Goal: Information Seeking & Learning: Learn about a topic

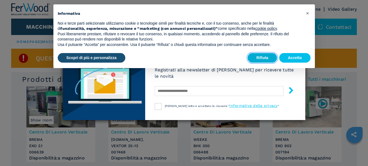
click at [266, 57] on button "Rifiuta" at bounding box center [262, 58] width 29 height 10
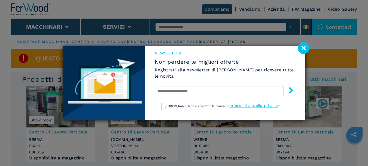
click at [302, 49] on image at bounding box center [304, 48] width 12 height 12
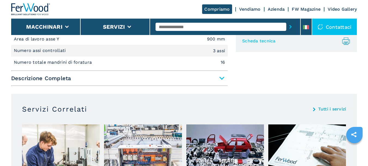
scroll to position [382, 0]
click at [221, 77] on span "Descrizione Completa" at bounding box center [119, 78] width 217 height 10
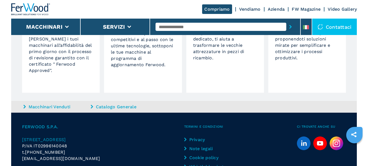
scroll to position [925, 0]
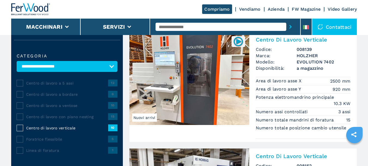
scroll to position [27, 0]
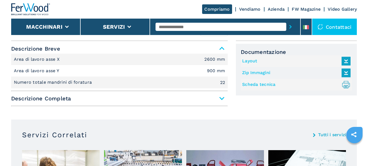
scroll to position [245, 0]
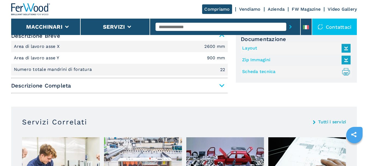
click at [219, 82] on span "Descrizione Completa" at bounding box center [119, 85] width 217 height 10
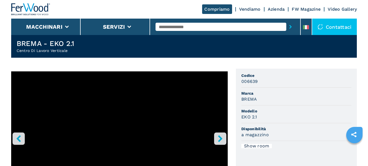
scroll to position [27, 0]
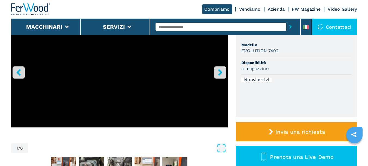
scroll to position [82, 0]
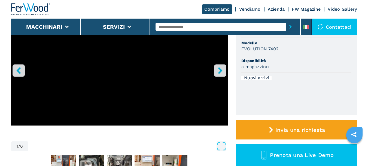
click at [222, 69] on icon "right-button" at bounding box center [220, 70] width 7 height 7
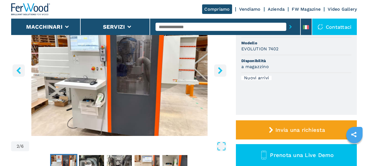
click at [221, 72] on icon "right-button" at bounding box center [220, 70] width 7 height 7
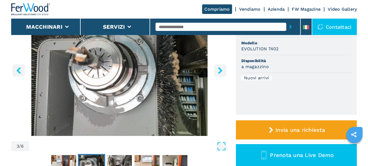
click at [221, 72] on icon "right-button" at bounding box center [220, 70] width 7 height 7
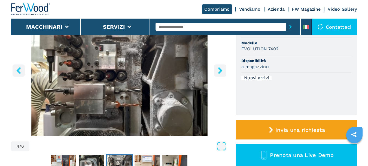
click at [221, 72] on icon "right-button" at bounding box center [220, 70] width 7 height 7
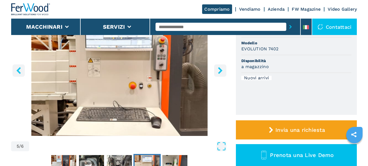
click at [221, 72] on icon "right-button" at bounding box center [220, 70] width 7 height 7
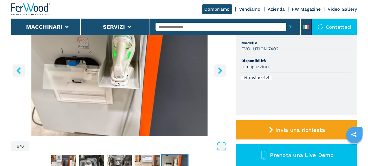
click at [221, 72] on icon "right-button" at bounding box center [220, 70] width 7 height 7
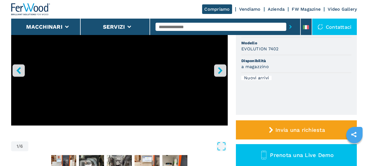
click at [221, 72] on icon "right-button" at bounding box center [220, 70] width 7 height 7
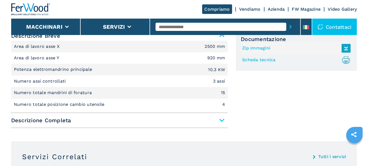
scroll to position [273, 0]
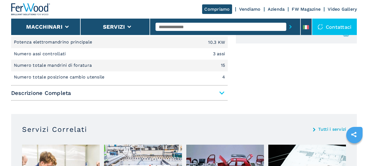
click at [221, 90] on span "Descrizione Completa" at bounding box center [119, 93] width 217 height 10
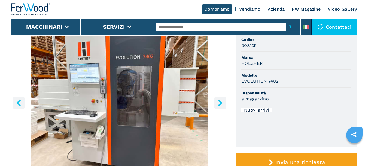
scroll to position [55, 0]
